Goal: Obtain resource: Obtain resource

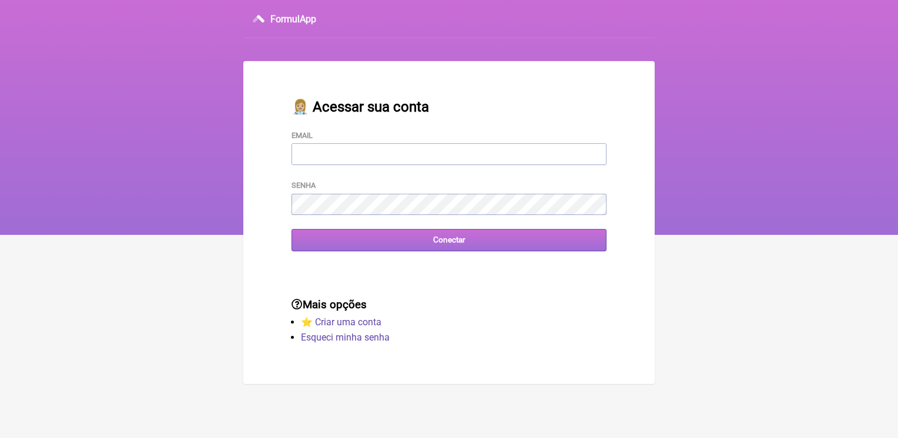
type input "[EMAIL_ADDRESS][DOMAIN_NAME]"
click at [484, 250] on input "Conectar" at bounding box center [449, 240] width 315 height 22
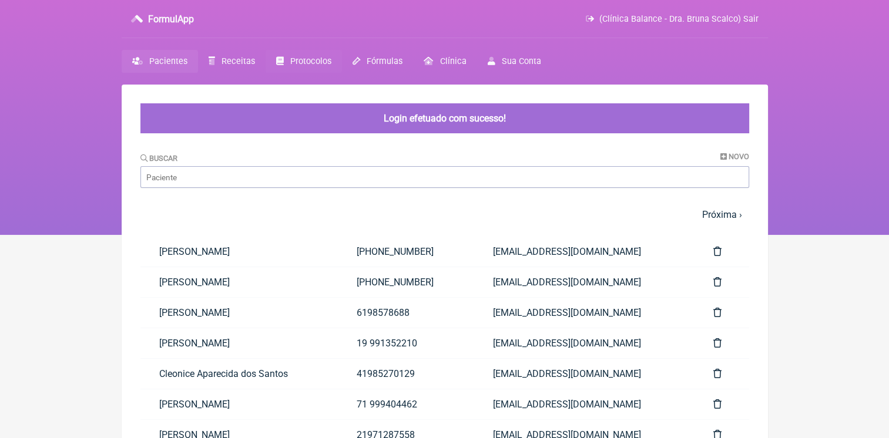
click at [299, 58] on span "Protocolos" at bounding box center [310, 61] width 41 height 10
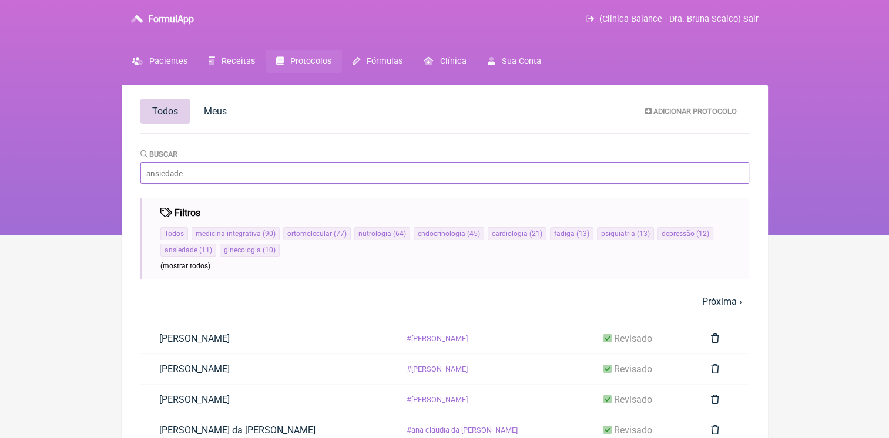
click at [317, 180] on input "Buscar" at bounding box center [444, 173] width 609 height 22
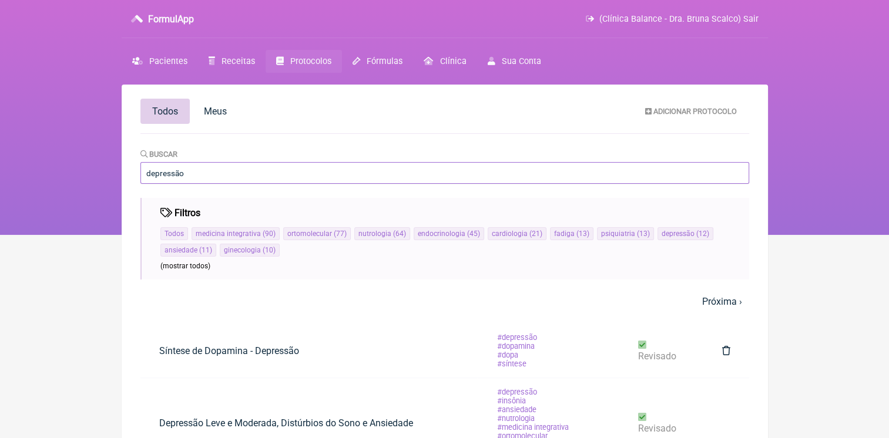
type input "depressão"
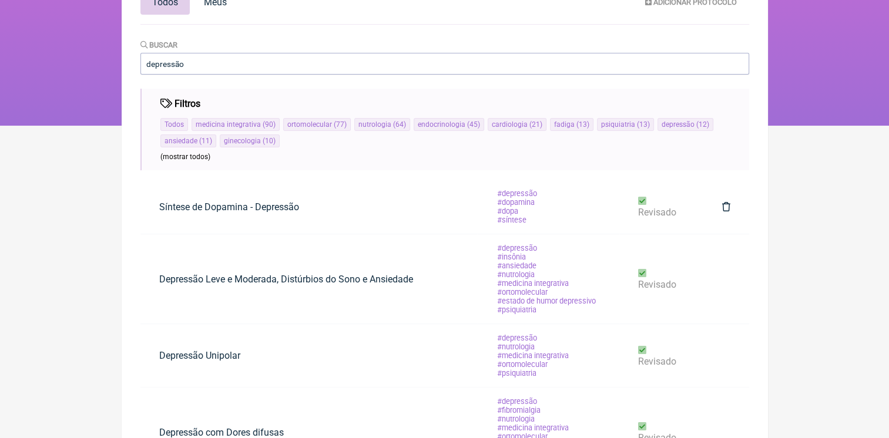
scroll to position [286, 0]
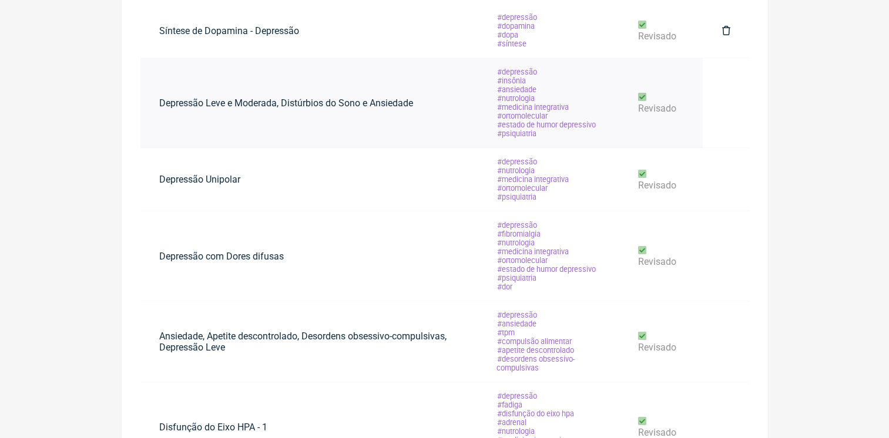
click at [327, 103] on link "Depressão Leve e Moderada, Distúrbios do Sono e Ansiedade" at bounding box center [286, 103] width 292 height 30
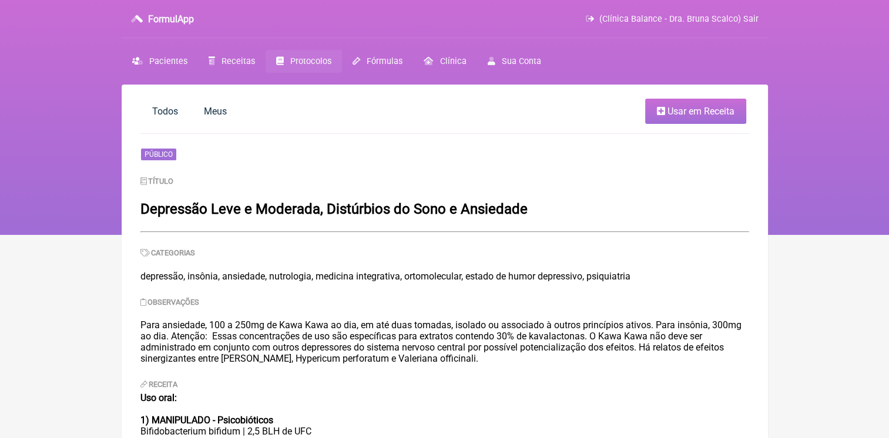
click at [292, 59] on span "Protocolos" at bounding box center [310, 61] width 41 height 10
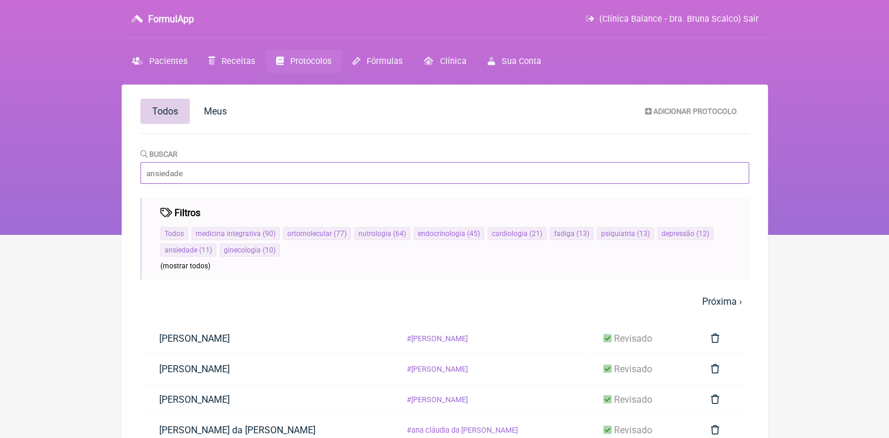
click at [234, 175] on input "Buscar" at bounding box center [444, 173] width 609 height 22
type input "insonia"
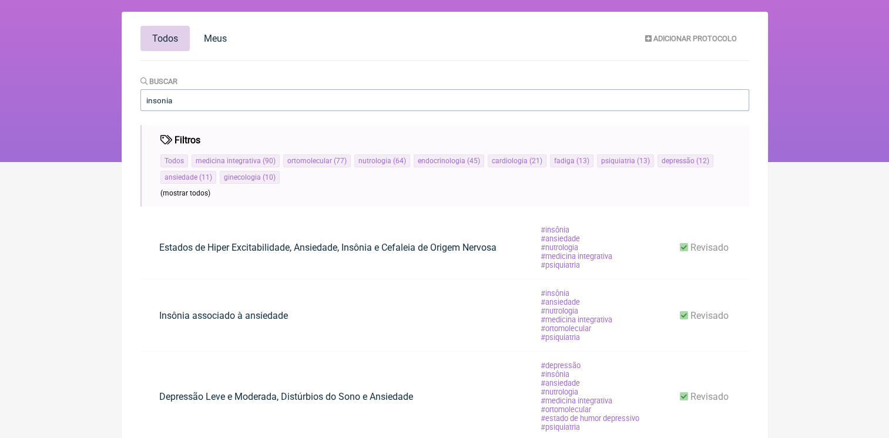
scroll to position [118, 0]
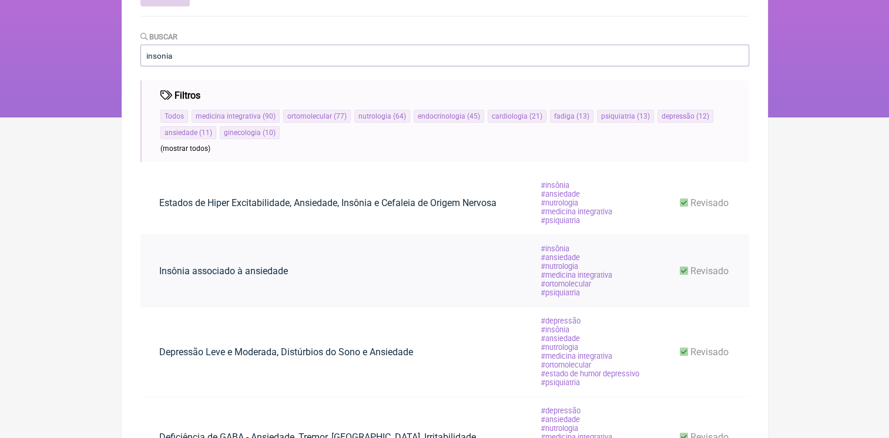
click at [242, 271] on link "Insônia associado à ansiedade" at bounding box center [223, 271] width 166 height 30
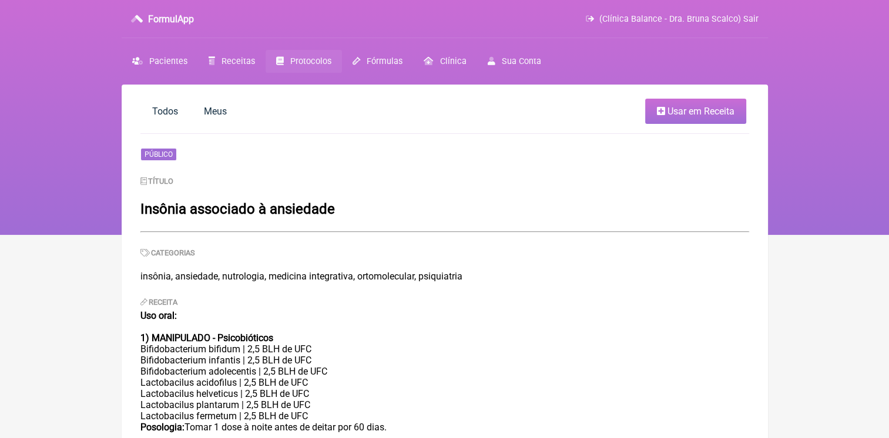
click at [306, 64] on span "Protocolos" at bounding box center [310, 61] width 41 height 10
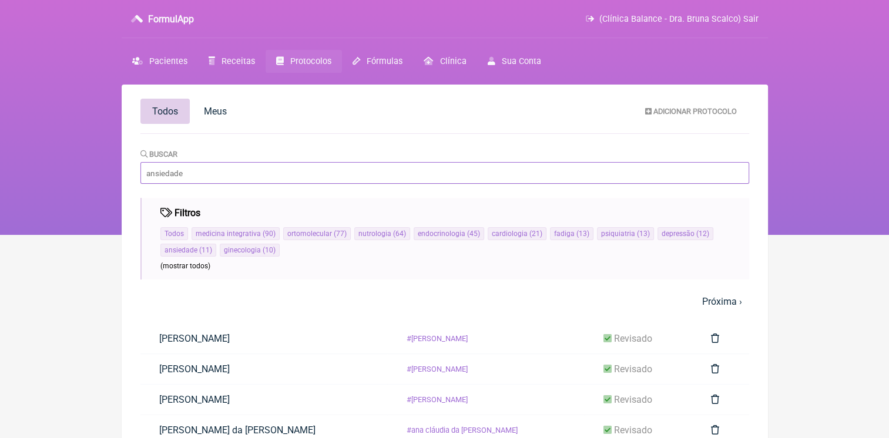
click at [266, 170] on input "Buscar" at bounding box center [444, 173] width 609 height 22
type input "bruna"
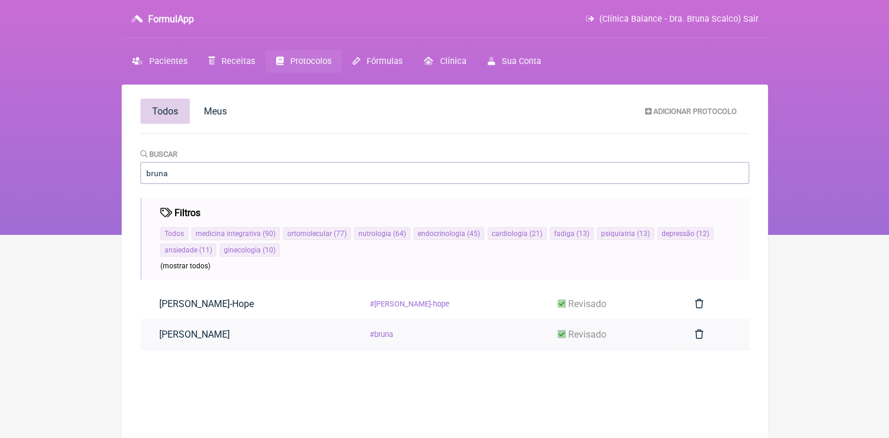
click at [205, 334] on link "[PERSON_NAME]" at bounding box center [194, 335] width 108 height 30
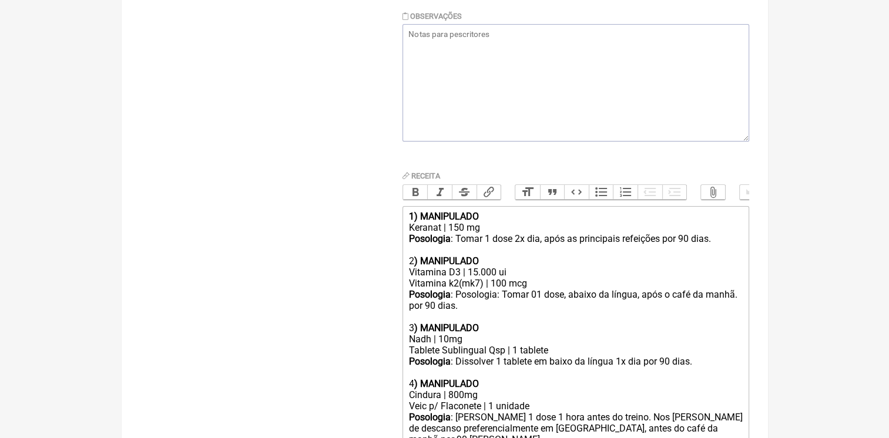
scroll to position [59, 0]
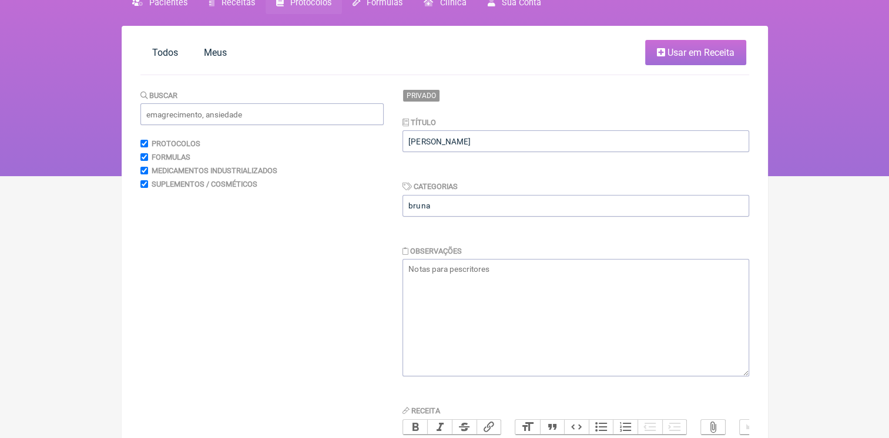
click at [723, 61] on link "Usar em Receita" at bounding box center [695, 52] width 101 height 25
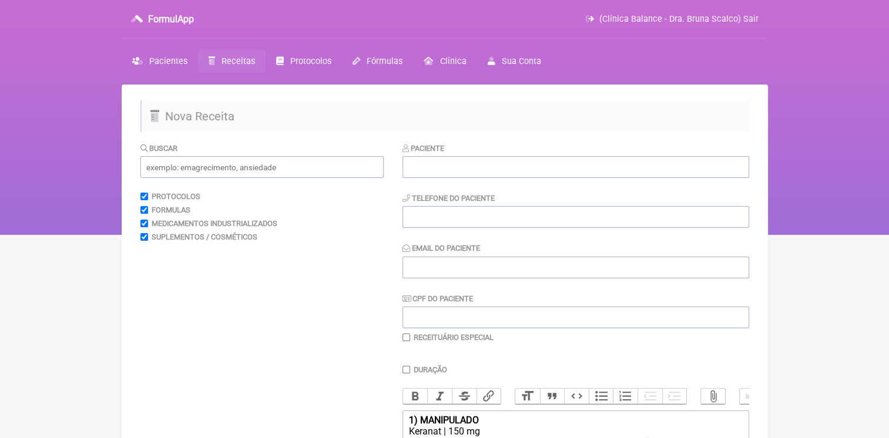
click at [169, 25] on div "FormulApp (Clínica Balance - Dra. [PERSON_NAME]) Sair" at bounding box center [445, 19] width 646 height 38
click at [172, 20] on h3 "FormulApp" at bounding box center [171, 19] width 46 height 11
